Goal: Information Seeking & Learning: Learn about a topic

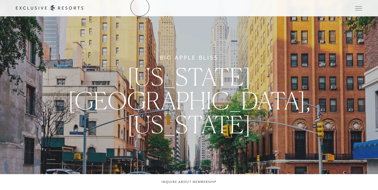
scroll to position [701, 0]
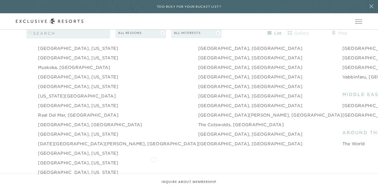
scroll to position [740, 0]
click at [198, 131] on link "[GEOGRAPHIC_DATA], [GEOGRAPHIC_DATA]" at bounding box center [250, 134] width 104 height 6
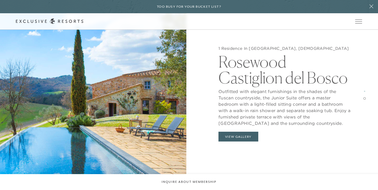
scroll to position [830, 0]
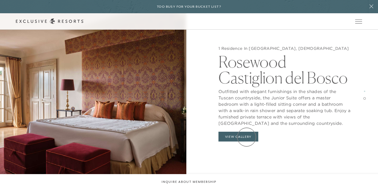
click at [247, 137] on button "View Gallery" at bounding box center [238, 137] width 40 height 10
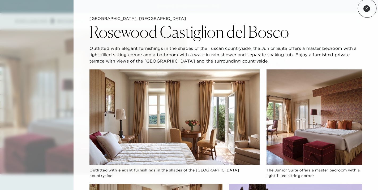
click at [367, 8] on icon at bounding box center [366, 8] width 3 height 3
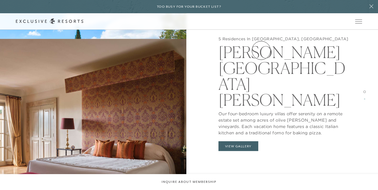
scroll to position [642, 0]
click at [372, 4] on button at bounding box center [371, 6] width 13 height 13
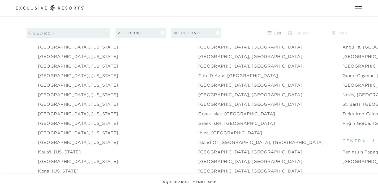
scroll to position [550, 0]
click at [198, 101] on link "[GEOGRAPHIC_DATA], [GEOGRAPHIC_DATA]" at bounding box center [250, 104] width 104 height 6
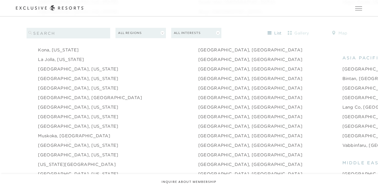
scroll to position [672, 0]
click at [68, 151] on link "[GEOGRAPHIC_DATA], [US_STATE]" at bounding box center [78, 154] width 80 height 6
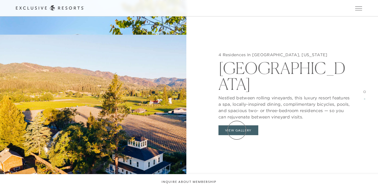
scroll to position [640, 0]
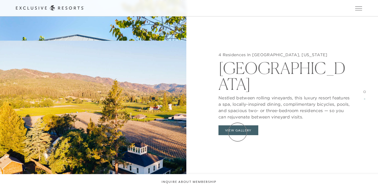
click at [238, 132] on button "View Gallery" at bounding box center [238, 131] width 40 height 10
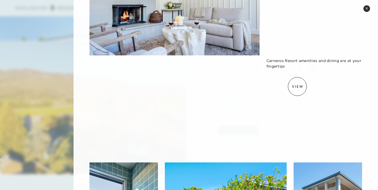
scroll to position [560, 0]
